Goal: Navigation & Orientation: Find specific page/section

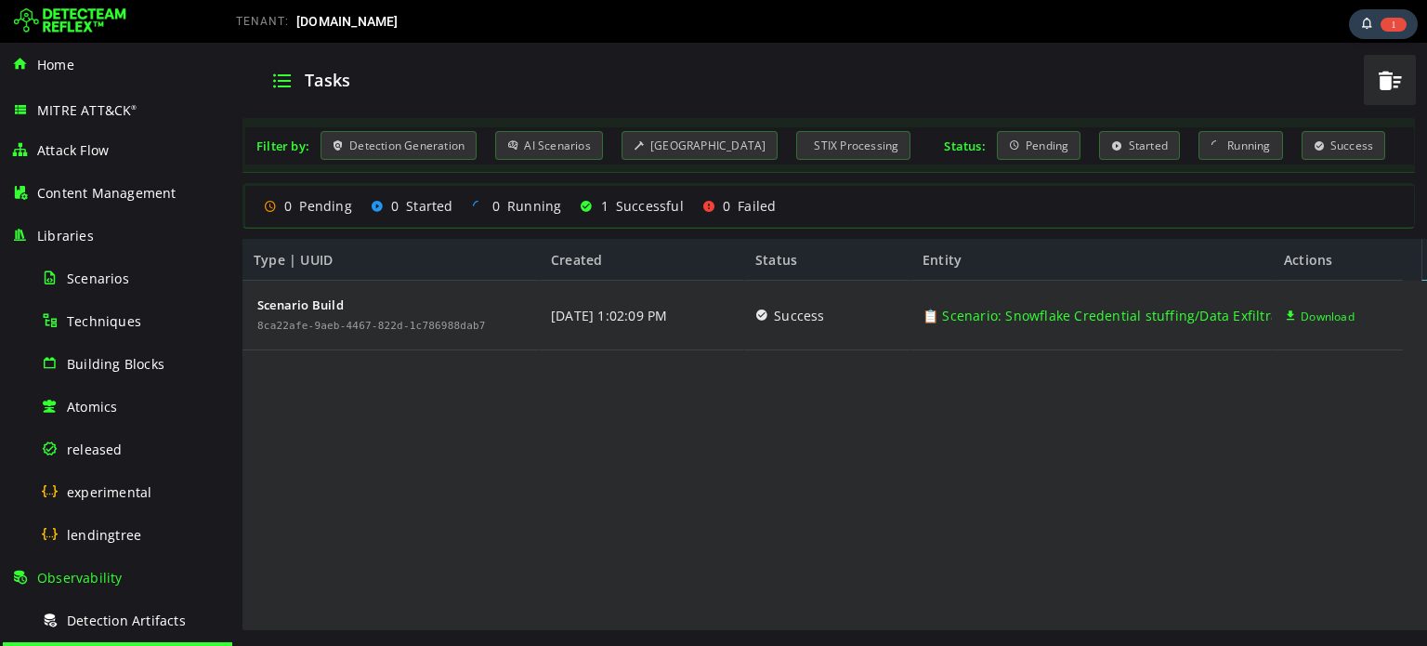
click at [623, 459] on div "Scenario Build 8ca22afe-9aeb-4467-822d-1c786988dab7 [DATE] 1:02:09 PM Success 📋…" at bounding box center [823, 456] width 1161 height 351
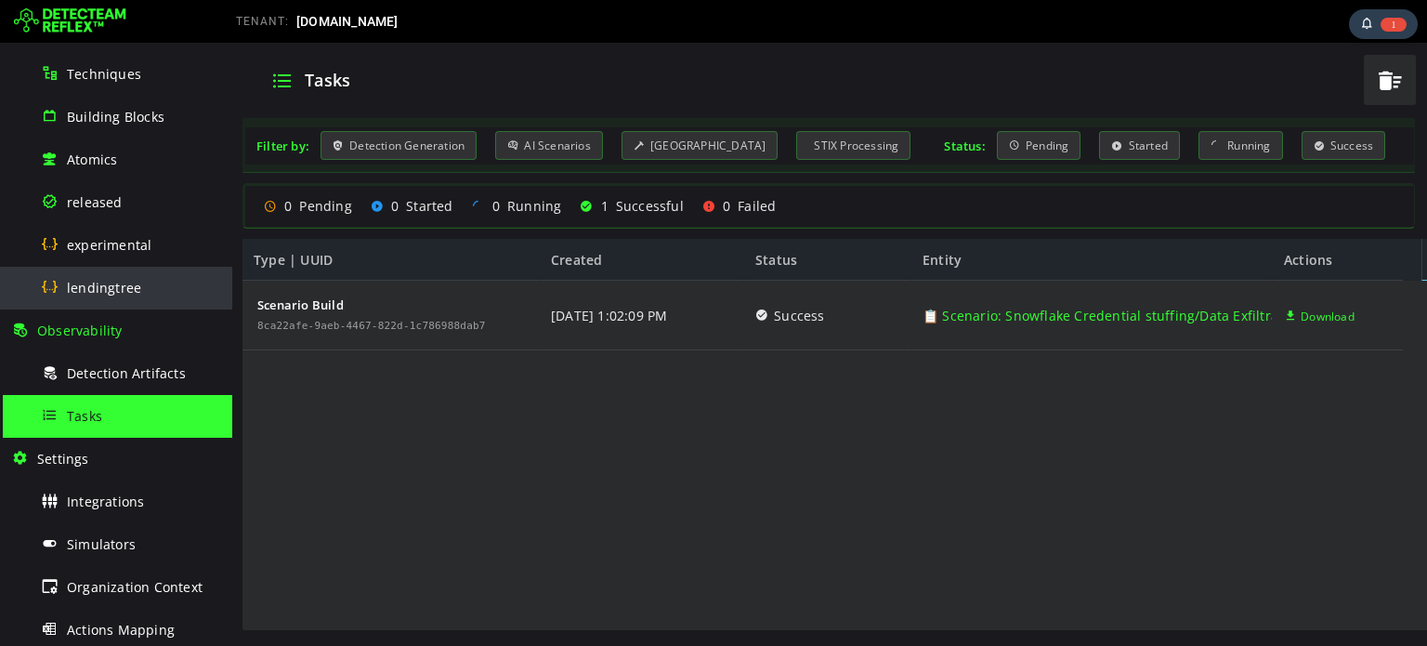
click at [117, 296] on div "lendingtree" at bounding box center [131, 288] width 180 height 42
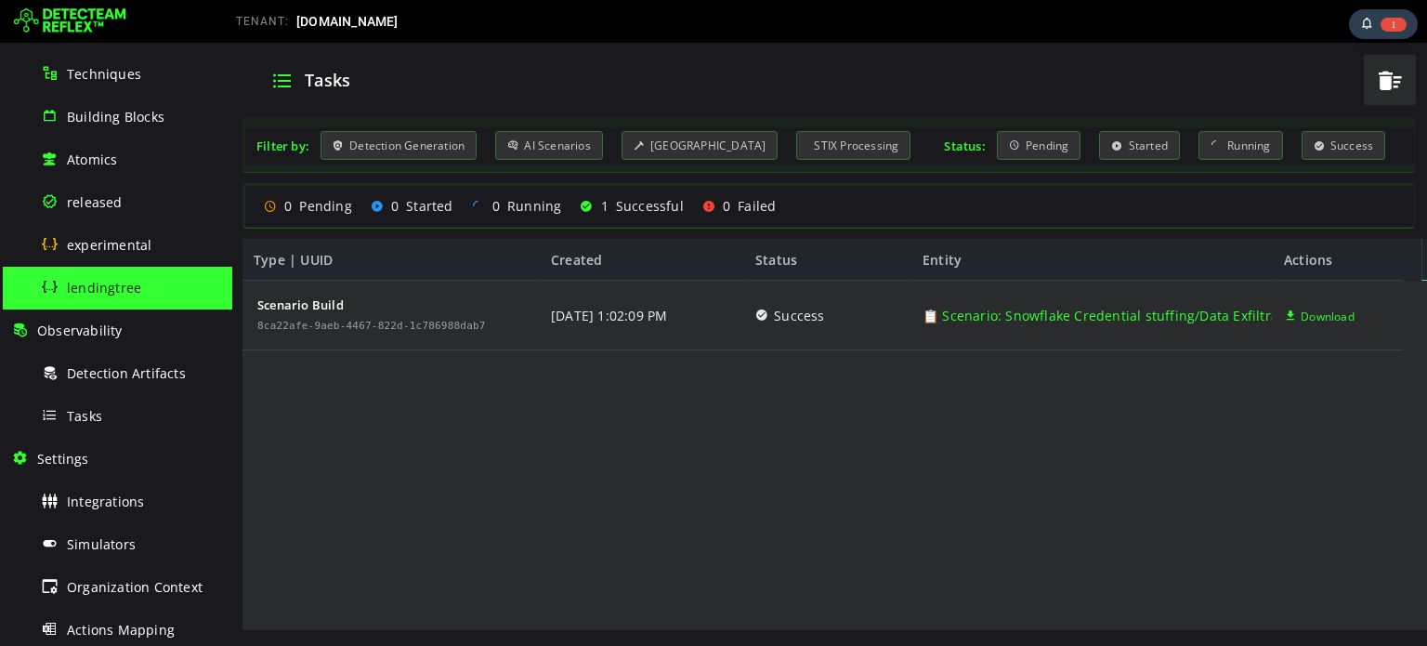
click at [117, 296] on div "lendingtree" at bounding box center [131, 288] width 180 height 42
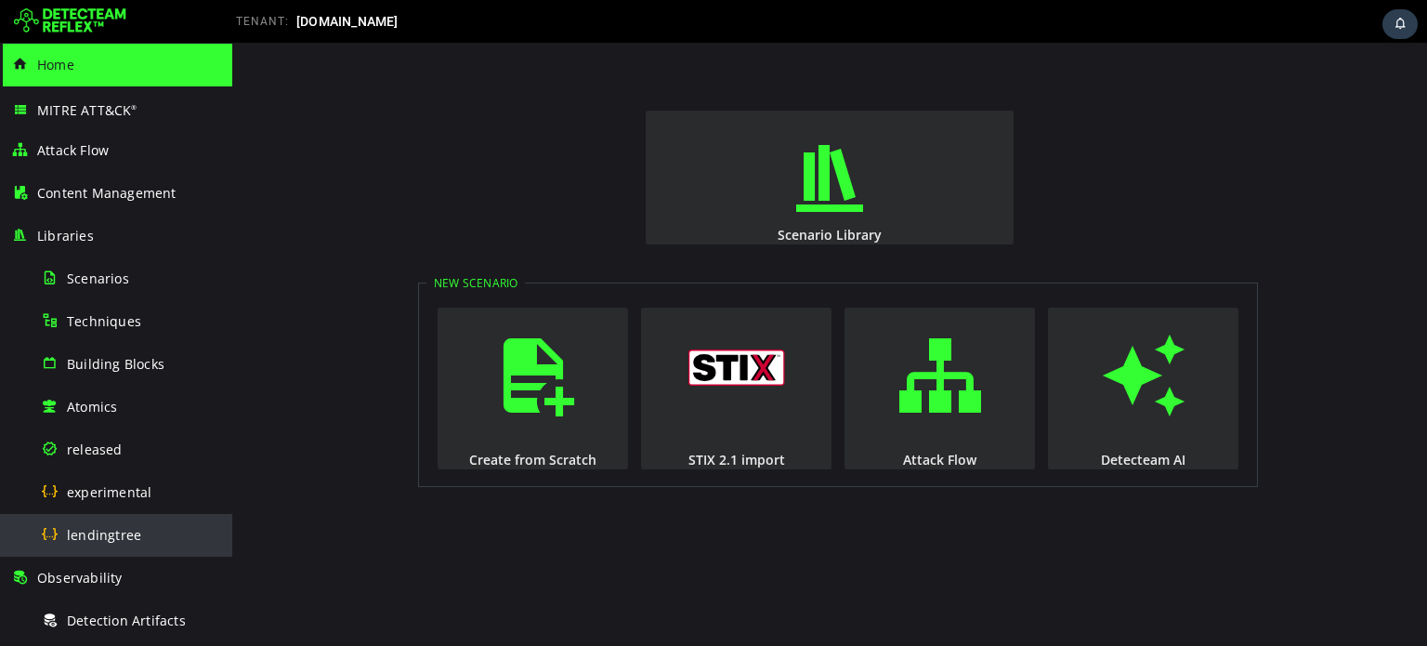
click at [124, 519] on div "lendingtree" at bounding box center [131, 535] width 180 height 42
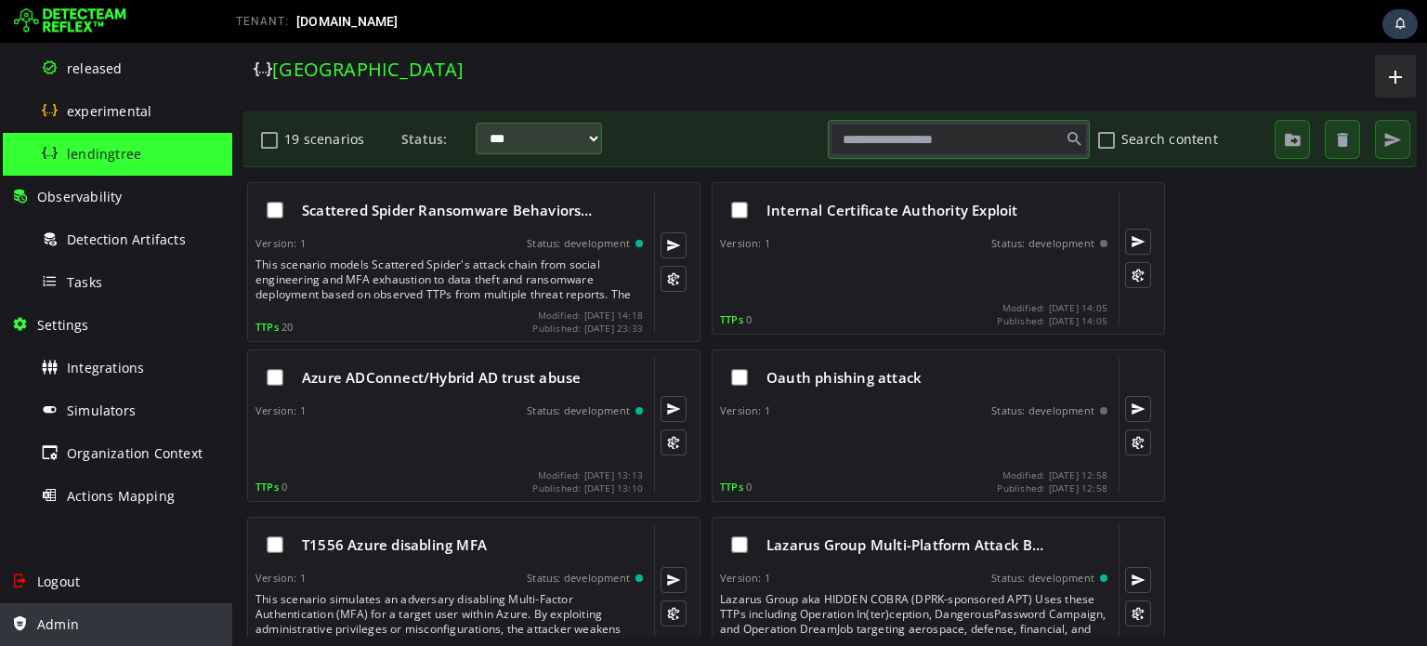
click at [59, 623] on span "Admin" at bounding box center [58, 624] width 42 height 18
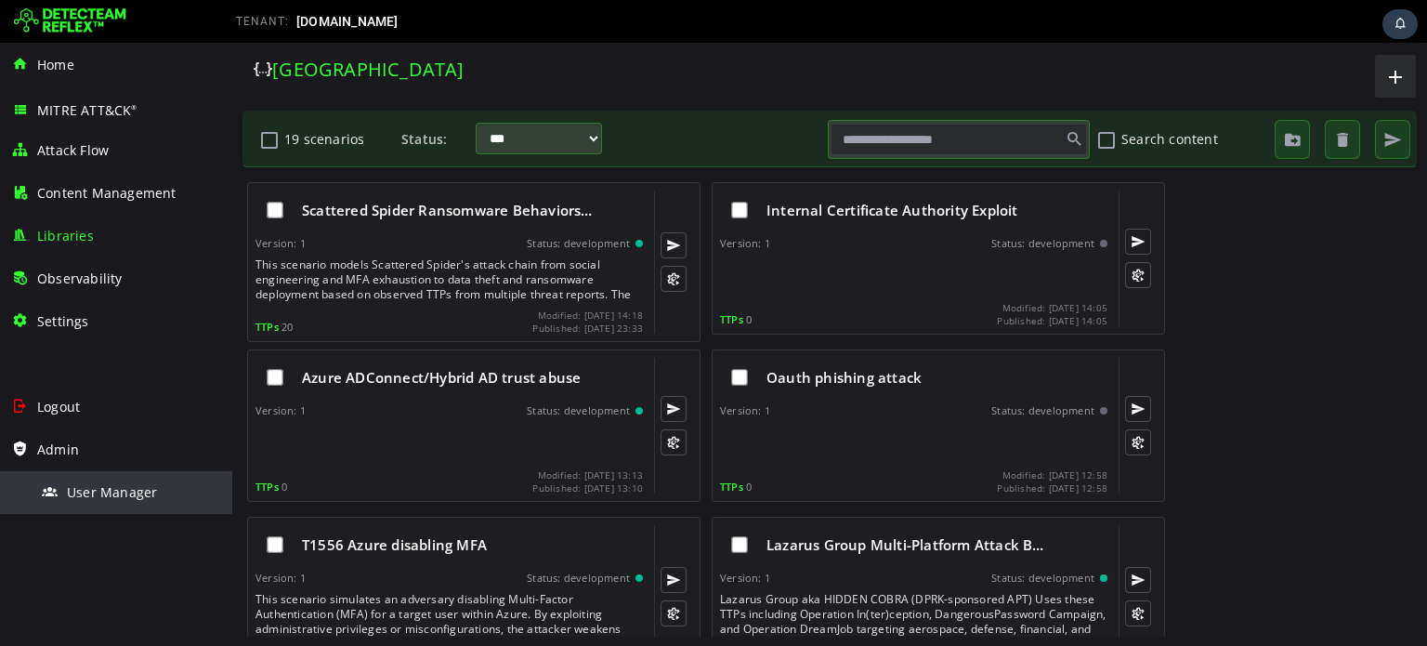
click at [131, 486] on span "User Manager" at bounding box center [112, 492] width 90 height 18
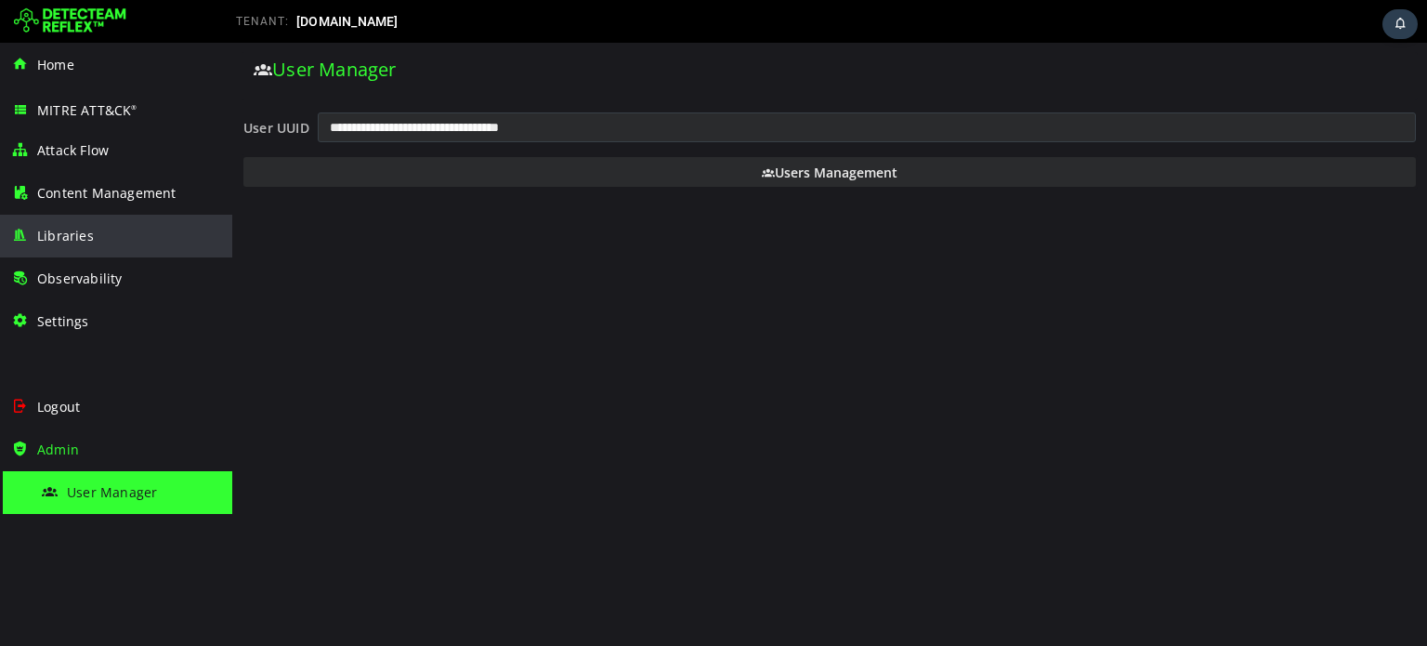
click at [138, 243] on div "Libraries" at bounding box center [116, 236] width 210 height 43
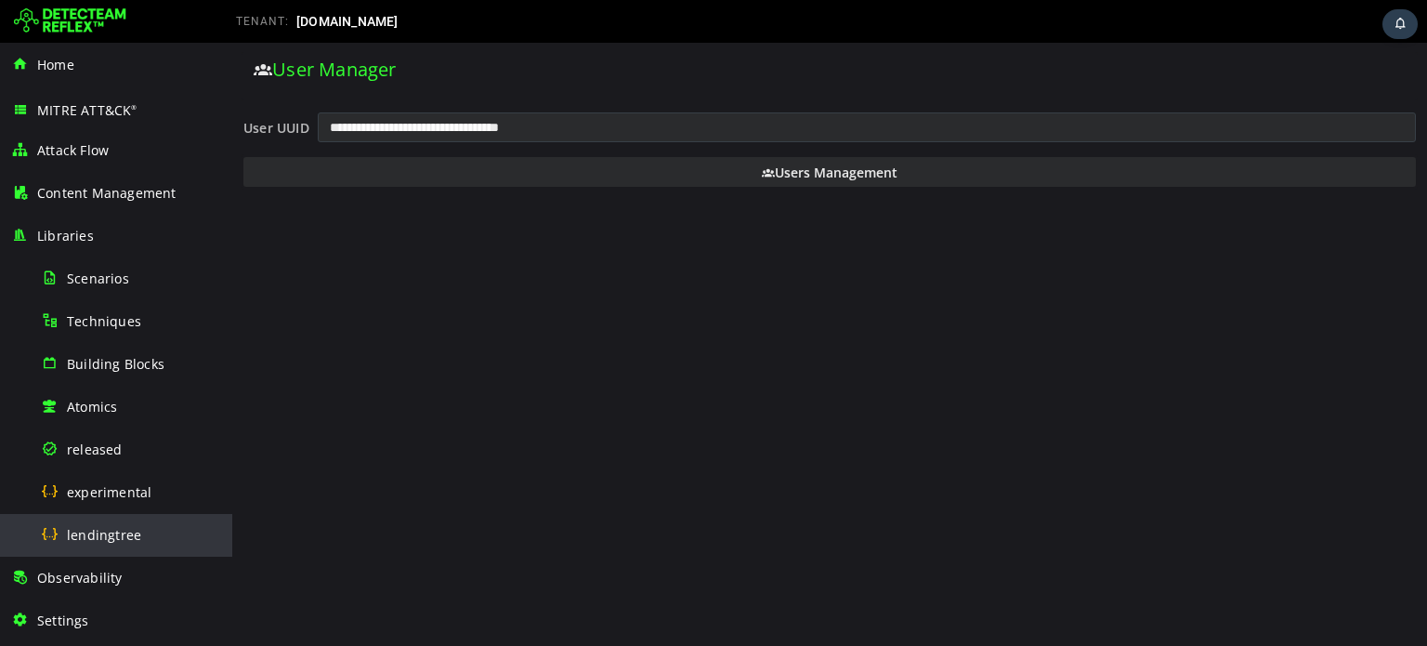
click at [117, 538] on span "lendingtree" at bounding box center [104, 535] width 74 height 18
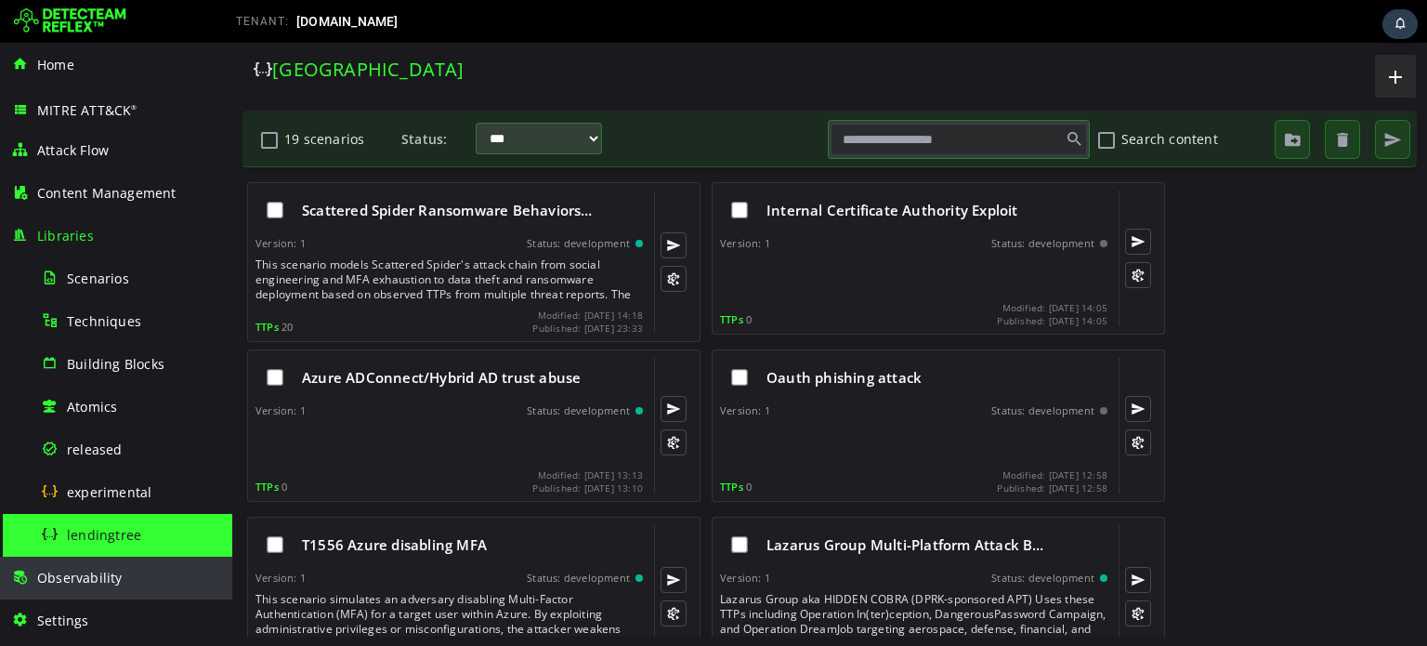
click at [104, 576] on span "Observability" at bounding box center [79, 578] width 85 height 18
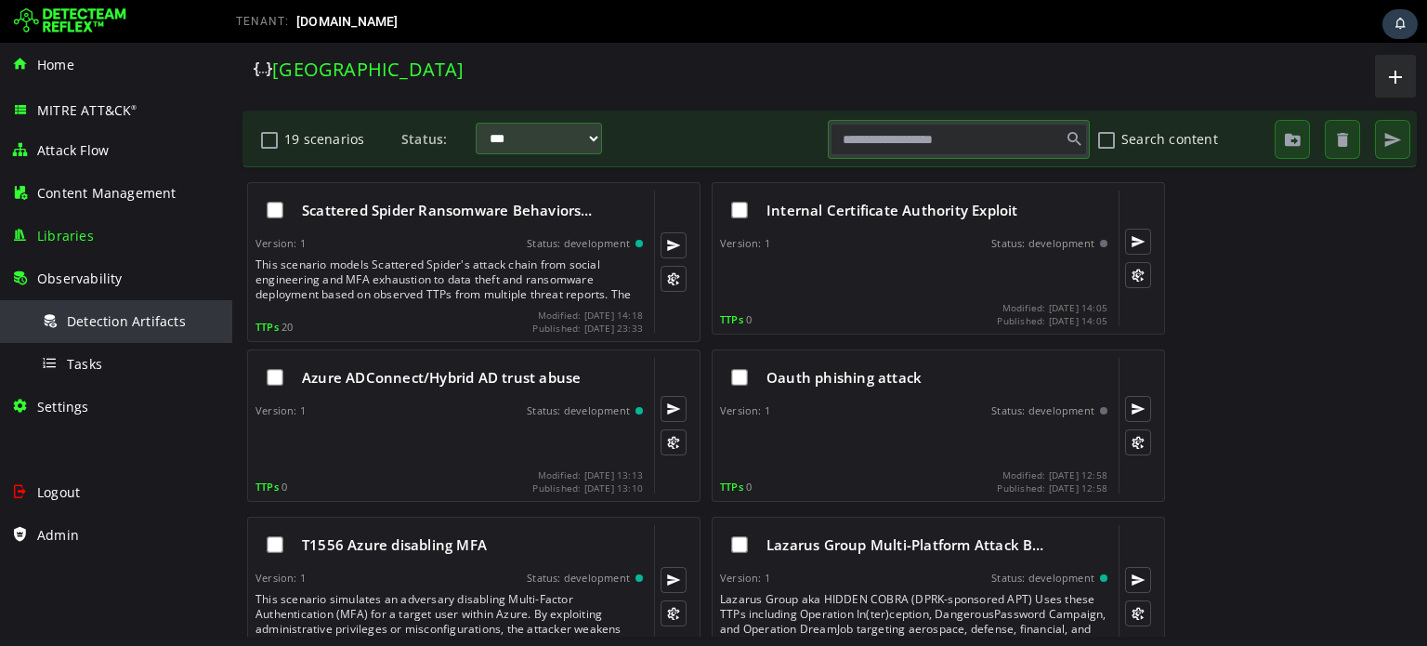
click at [116, 333] on div "Detection Artifacts" at bounding box center [131, 321] width 180 height 42
